Goal: Task Accomplishment & Management: Use online tool/utility

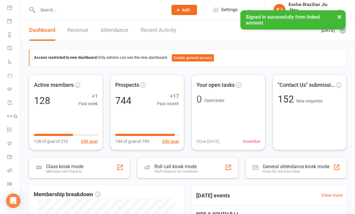
scroll to position [56, 0]
click at [12, 185] on link "Class check-in" at bounding box center [14, 184] width 14 height 14
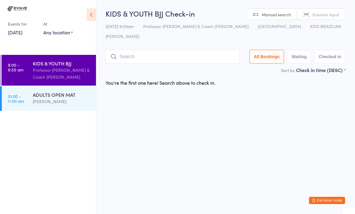
click at [172, 50] on input "search" at bounding box center [173, 57] width 134 height 14
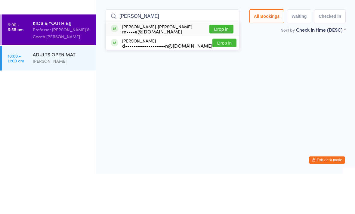
type input "[PERSON_NAME]"
click at [220, 65] on button "Drop in" at bounding box center [221, 69] width 24 height 9
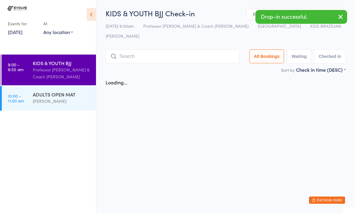
scroll to position [0, 0]
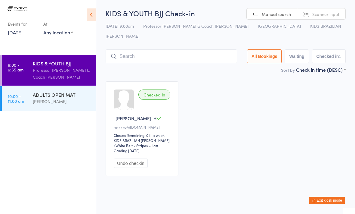
click at [184, 49] on input "search" at bounding box center [171, 56] width 131 height 14
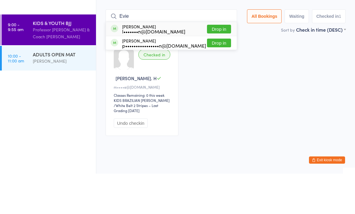
type input "Evie"
click at [218, 65] on button "Drop in" at bounding box center [219, 69] width 24 height 9
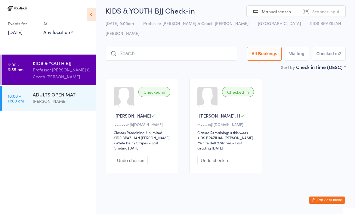
click at [165, 47] on input "search" at bounding box center [171, 54] width 131 height 14
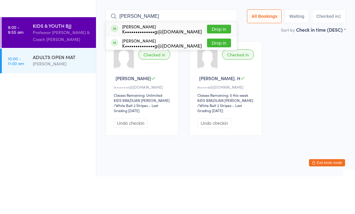
type input "[PERSON_NAME]"
click at [216, 62] on button "Drop in" at bounding box center [219, 66] width 24 height 9
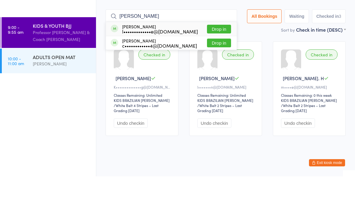
type input "[PERSON_NAME]"
click at [216, 62] on button "Drop in" at bounding box center [219, 66] width 24 height 9
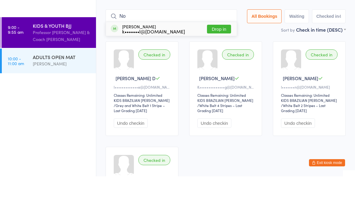
type input "No"
click at [214, 62] on button "Drop in" at bounding box center [219, 66] width 24 height 9
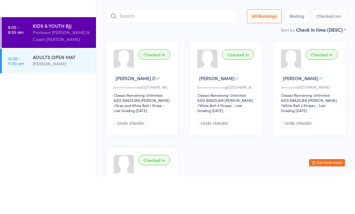
scroll to position [40, 0]
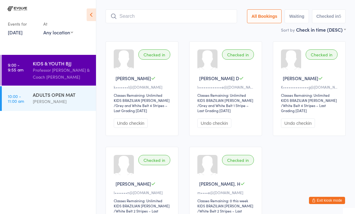
click at [140, 9] on input "search" at bounding box center [171, 16] width 131 height 14
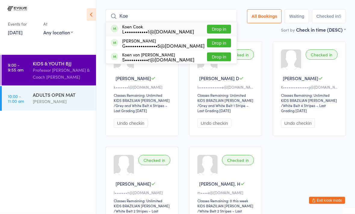
type input "Koe"
click at [142, 29] on div "L•••••••••••1@[DOMAIN_NAME]" at bounding box center [158, 31] width 72 height 5
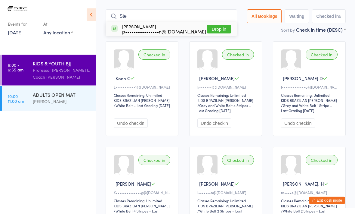
type input "Ste"
click at [212, 25] on button "Drop in" at bounding box center [219, 29] width 24 height 9
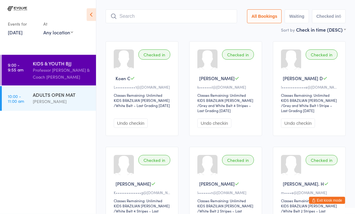
scroll to position [40, 0]
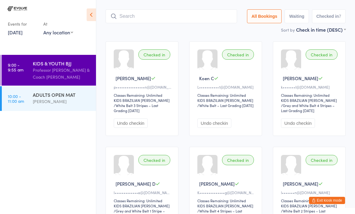
click at [126, 118] on button "Undo checkin" at bounding box center [131, 122] width 34 height 9
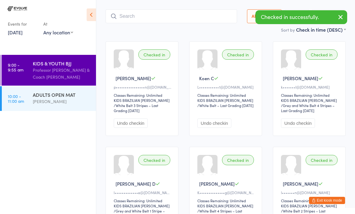
click at [126, 110] on div "Checked in Stevie B p••••••••••••••••n@[DOMAIN_NAME] Classes Remaining: Unlimit…" at bounding box center [142, 88] width 73 height 94
click at [125, 118] on button "Undo checkin" at bounding box center [131, 122] width 34 height 9
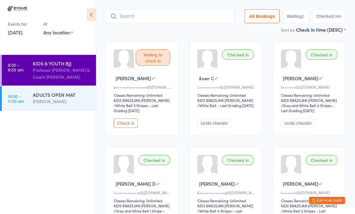
click at [131, 118] on button "Check in" at bounding box center [126, 122] width 24 height 9
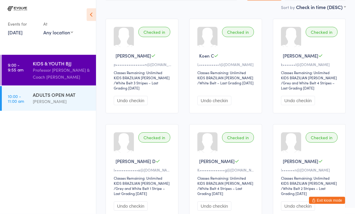
scroll to position [63, 0]
click at [211, 201] on button "Undo checkin" at bounding box center [214, 205] width 34 height 9
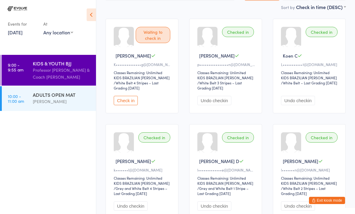
click at [134, 96] on button "Check in" at bounding box center [126, 100] width 24 height 9
click at [304, 117] on div "Checked in [PERSON_NAME]••••••••••••••g@[DOMAIN_NAME] Classes Remaining: Unlimi…" at bounding box center [225, 171] width 251 height 316
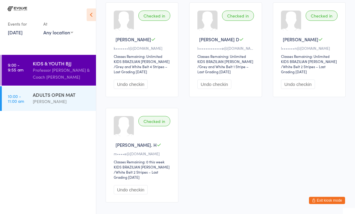
scroll to position [185, 0]
click at [136, 118] on div "Checked in Tobias. H m••••e@[DOMAIN_NAME] Classes Remaining: 0 this week KIDS B…" at bounding box center [142, 154] width 73 height 94
click at [128, 124] on div at bounding box center [124, 126] width 20 height 20
click at [133, 111] on div "Checked in Tobias. H m••••e@[DOMAIN_NAME] Classes Remaining: 0 this week KIDS B…" at bounding box center [142, 154] width 73 height 94
click at [130, 119] on div at bounding box center [124, 126] width 20 height 20
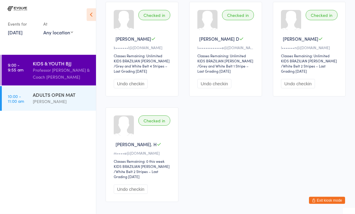
click at [135, 116] on div "Checked in Tobias. H m••••e@[DOMAIN_NAME] Classes Remaining: 0 this week KIDS B…" at bounding box center [142, 154] width 73 height 94
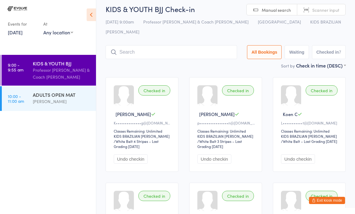
scroll to position [0, 0]
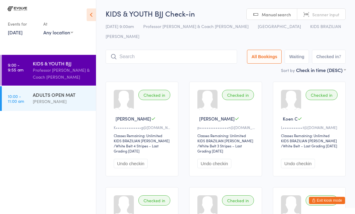
click at [89, 15] on icon at bounding box center [91, 14] width 9 height 13
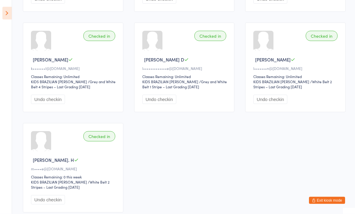
click at [326, 204] on button "Exit kiosk mode" at bounding box center [327, 199] width 36 height 7
